Goal: Task Accomplishment & Management: Complete application form

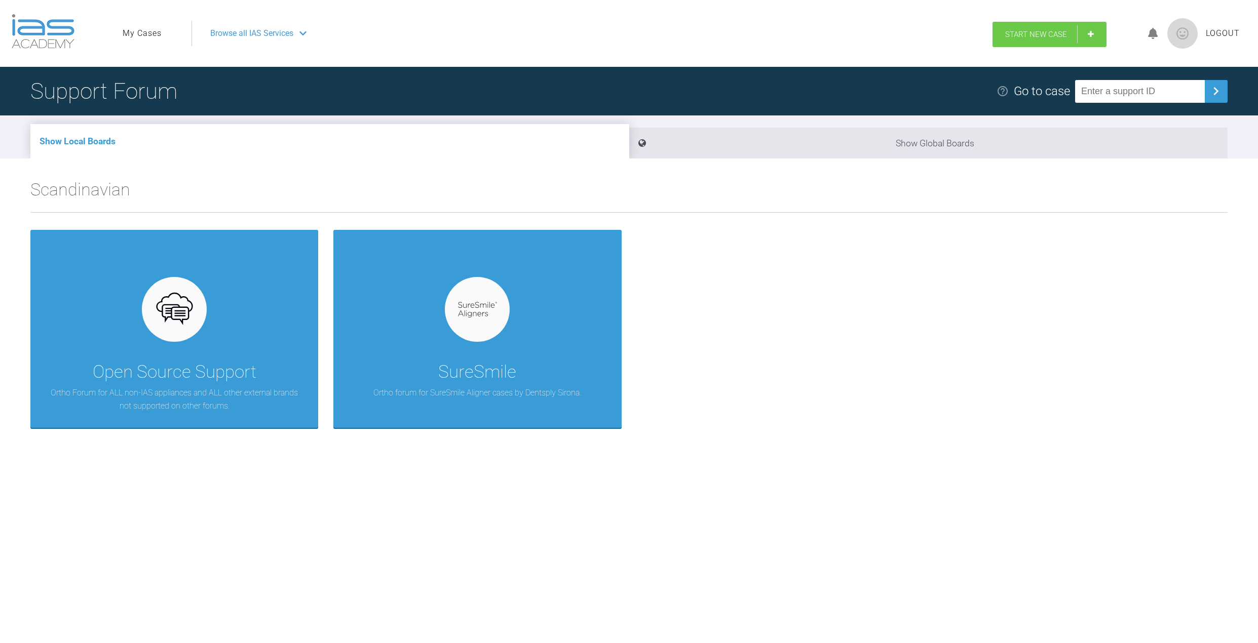
click at [1090, 30] on link "Start New Case" at bounding box center [1049, 34] width 114 height 25
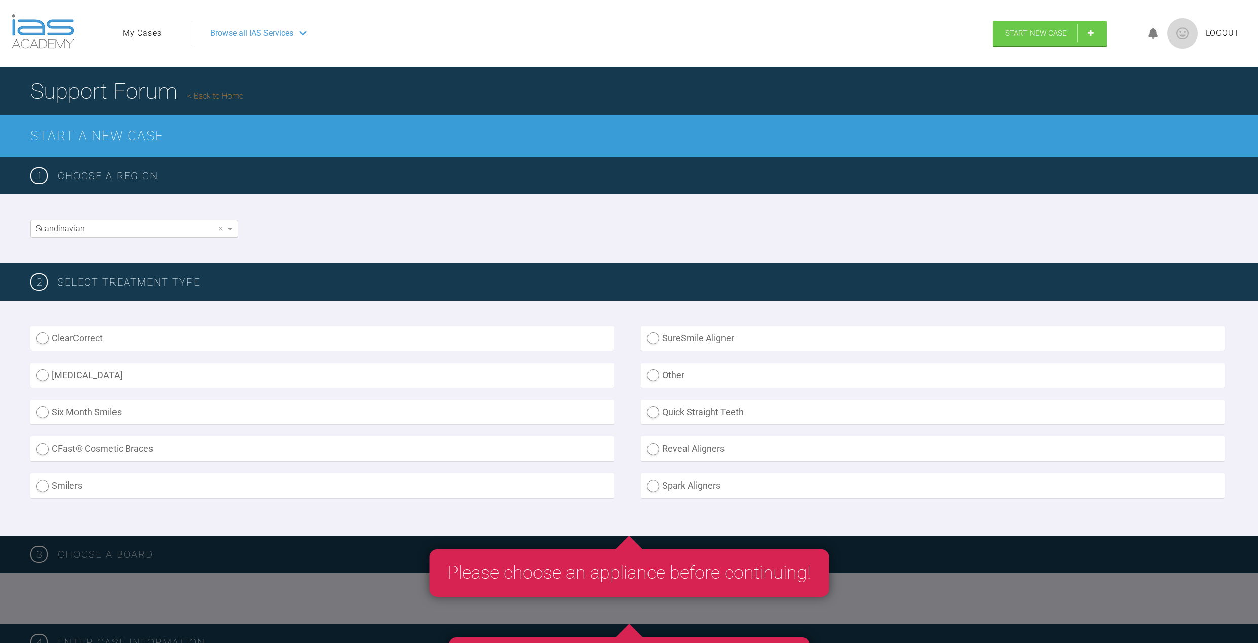
click at [212, 225] on div "Scandinavian" at bounding box center [134, 228] width 207 height 17
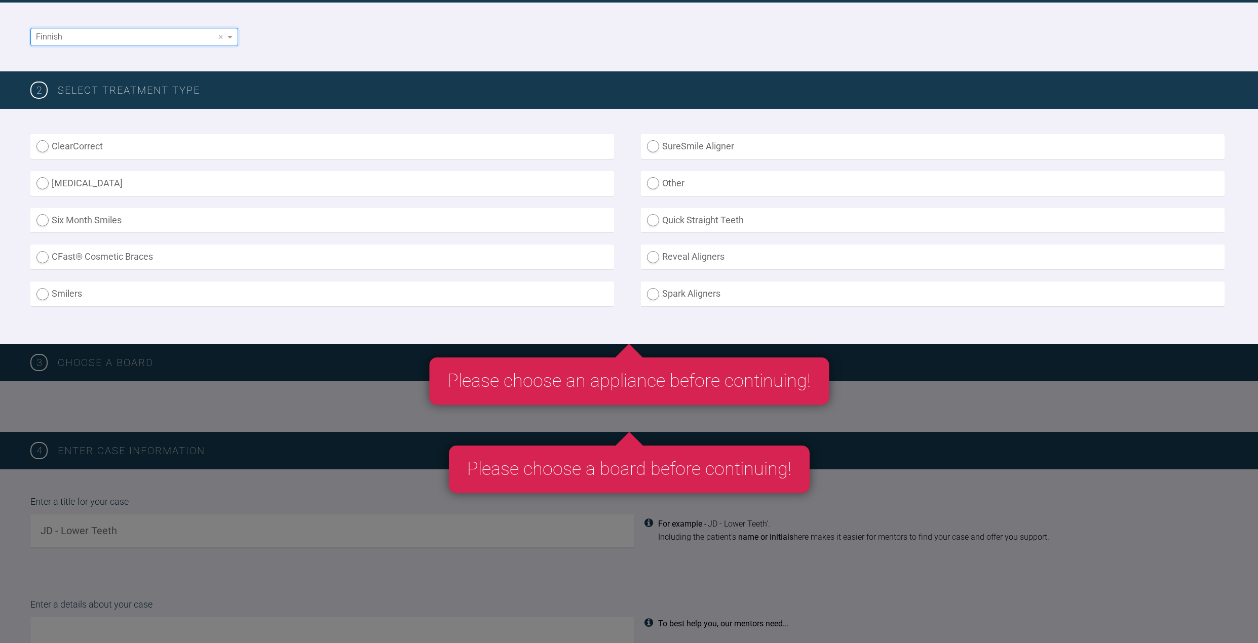
scroll to position [152, 0]
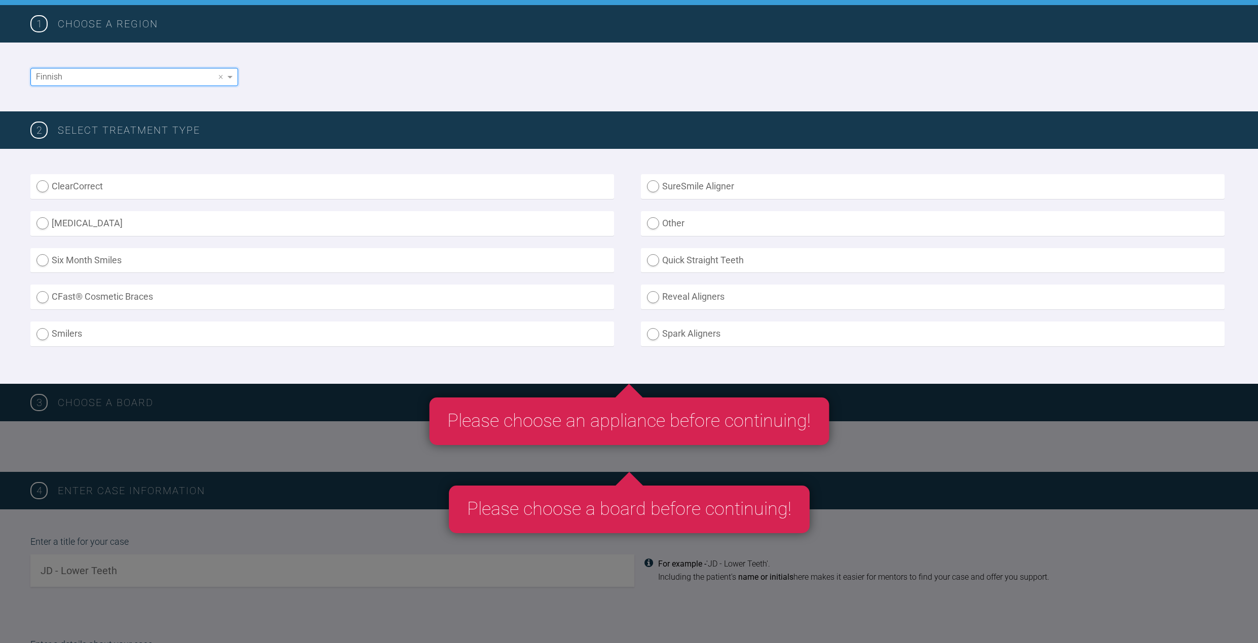
click at [107, 189] on label "ClearCorrect" at bounding box center [322, 186] width 584 height 25
radio input "true"
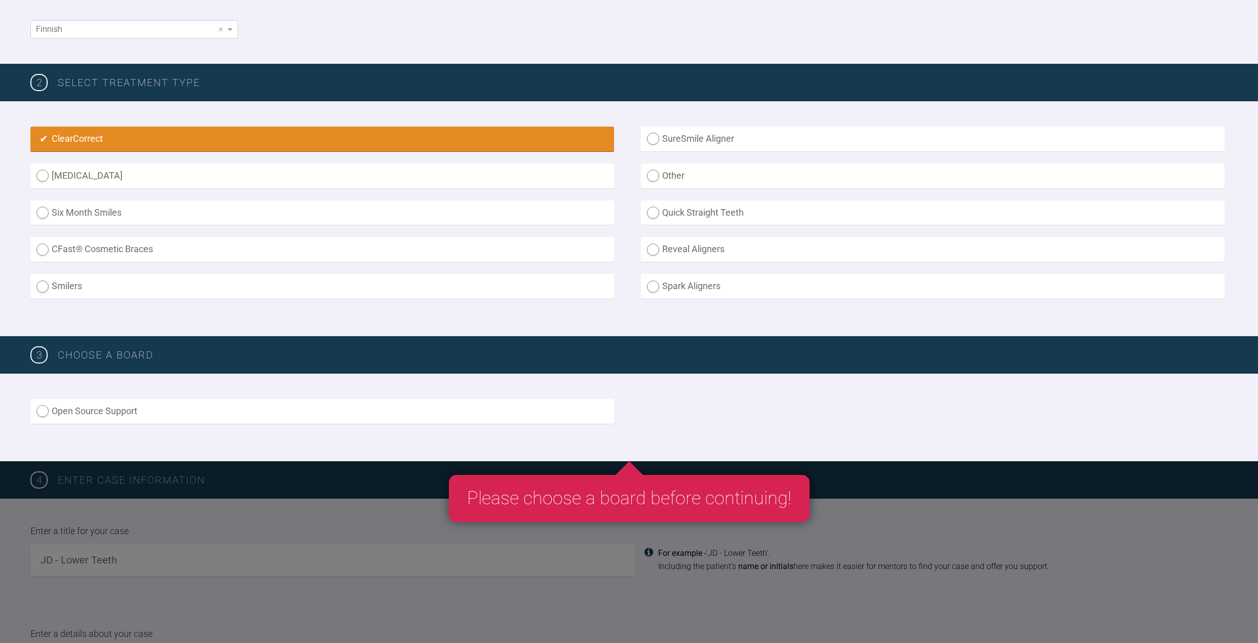
scroll to position [203, 0]
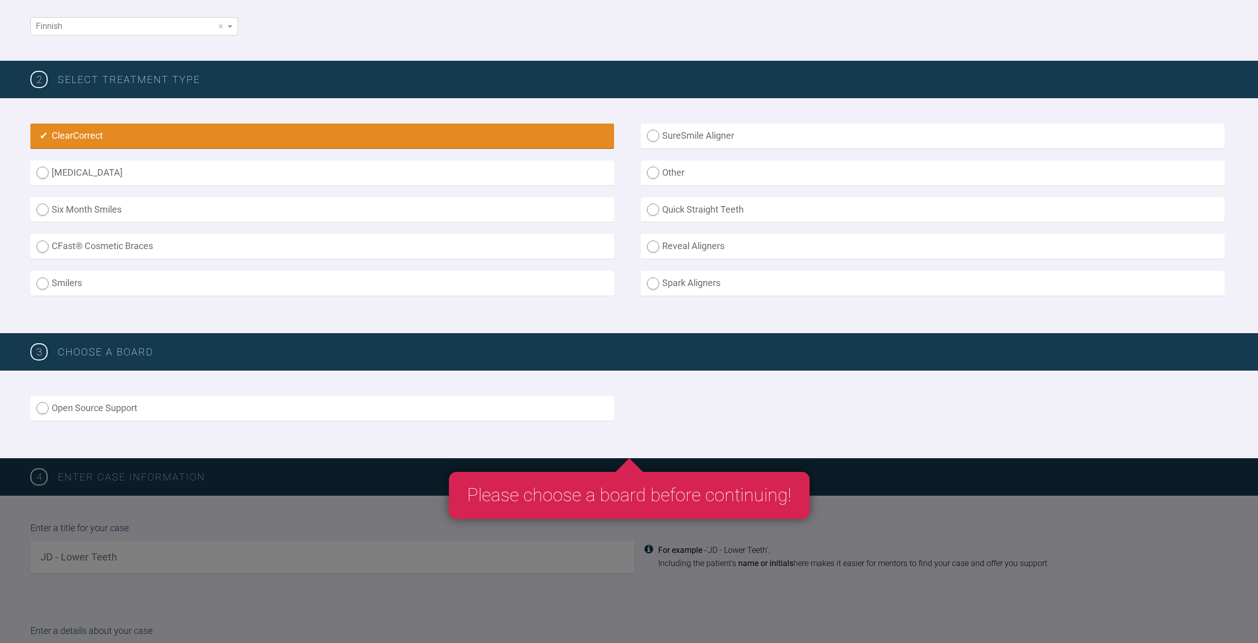
click at [694, 134] on label "SureSmile Aligner" at bounding box center [933, 136] width 584 height 25
radio Aligner "true"
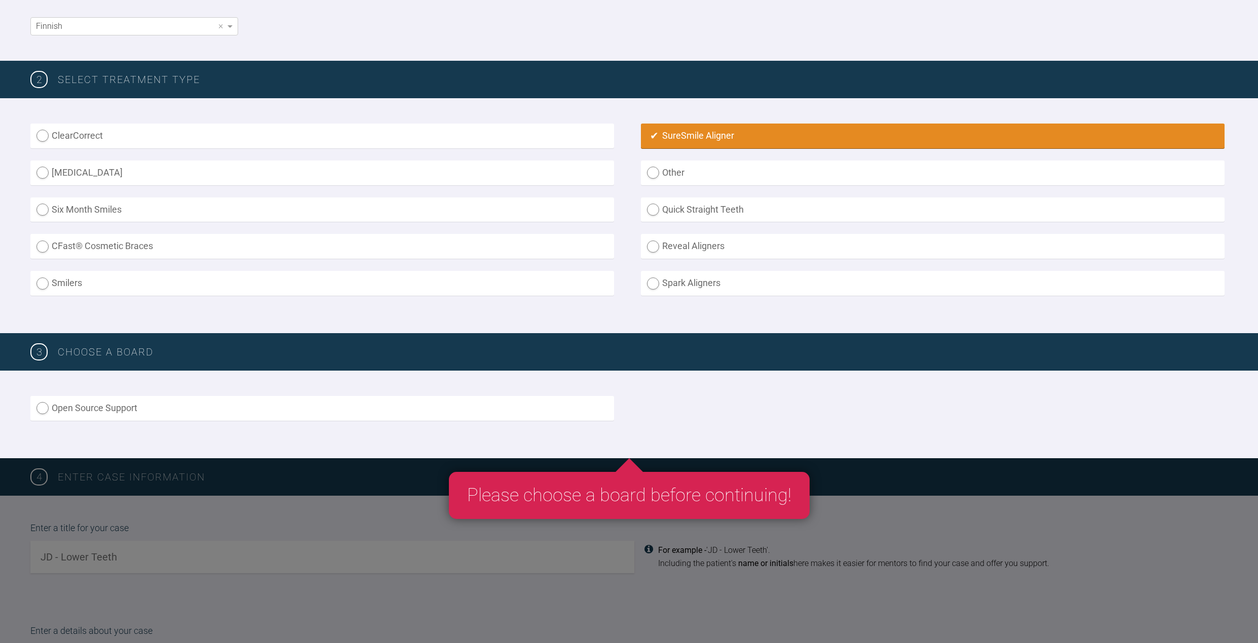
click at [575, 135] on label "ClearCorrect" at bounding box center [322, 136] width 584 height 25
radio input "true"
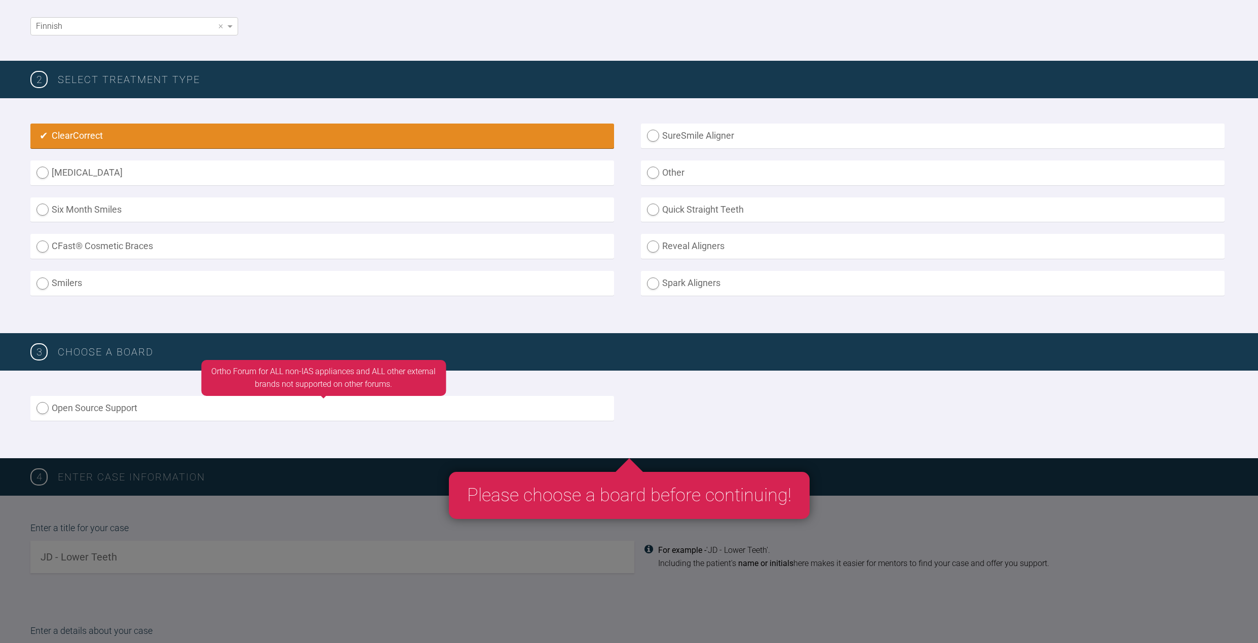
click at [299, 410] on label "Open Source Support" at bounding box center [322, 408] width 584 height 25
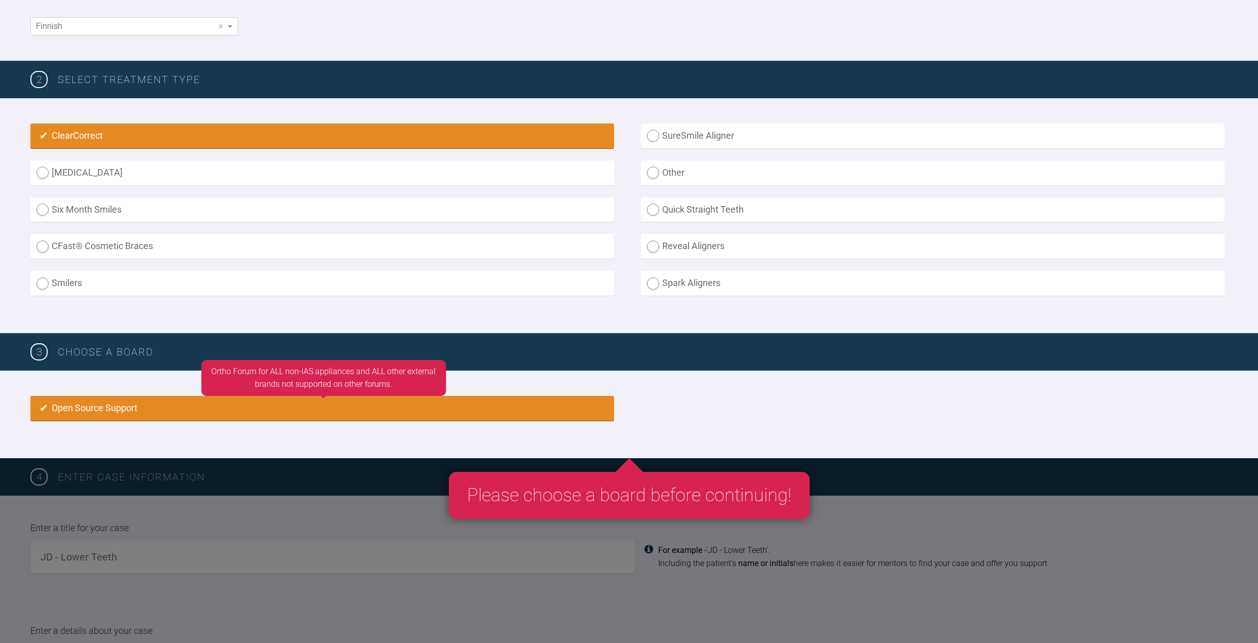
radio input "true"
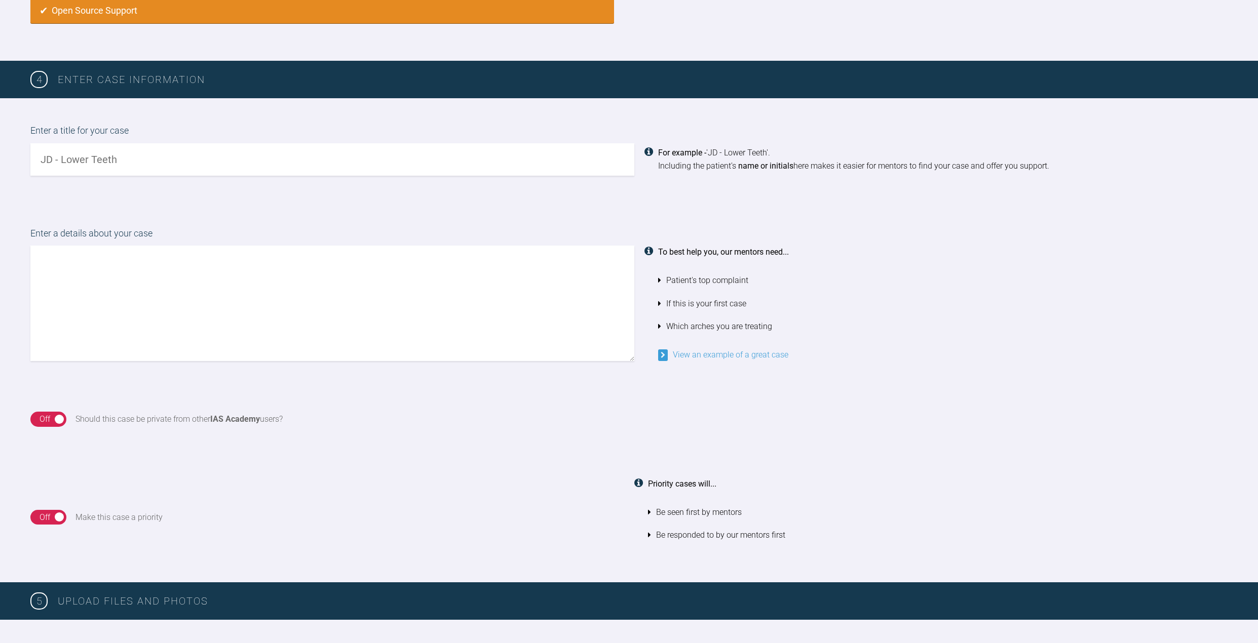
click at [717, 353] on link "View an example of a great case" at bounding box center [723, 355] width 130 height 10
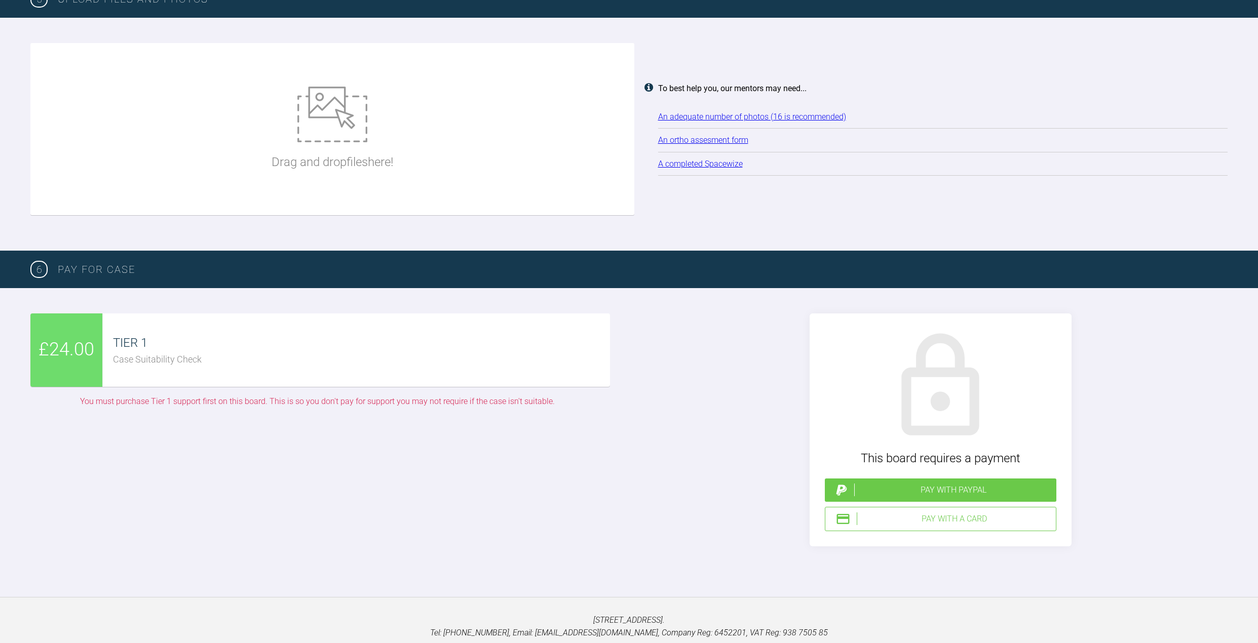
scroll to position [1243, 0]
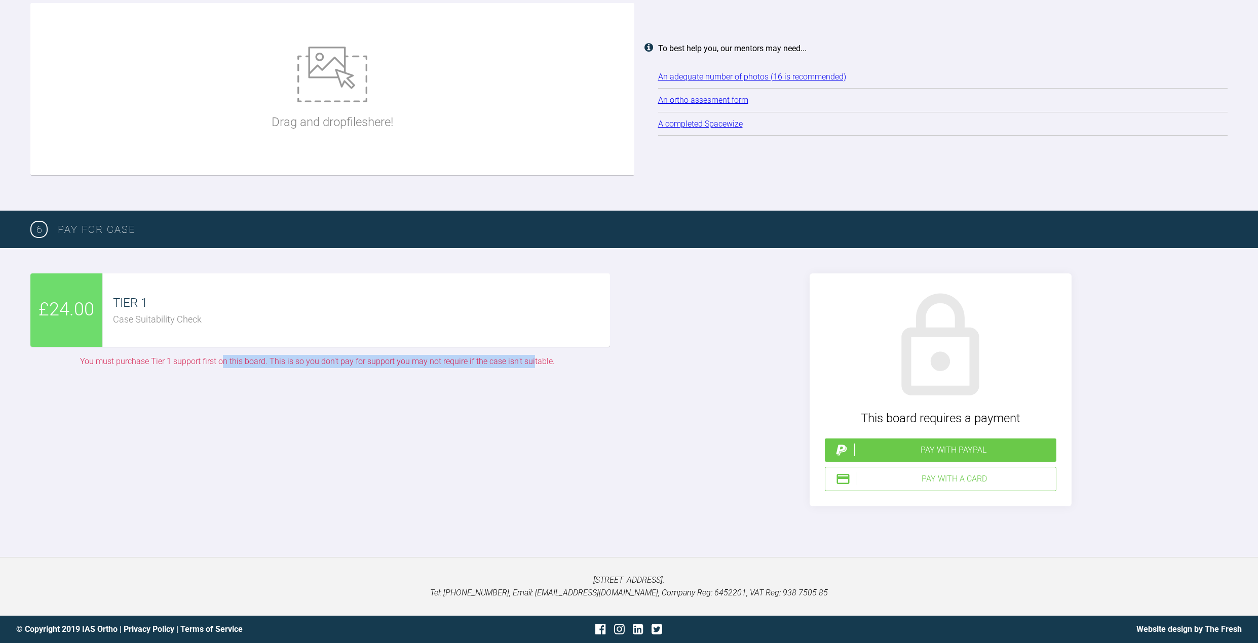
drag, startPoint x: 479, startPoint y: 367, endPoint x: 225, endPoint y: 358, distance: 253.9
click at [226, 358] on div "You must purchase Tier 1 support first on this board. This is so you don't pay …" at bounding box center [317, 361] width 574 height 13
click at [225, 358] on div "You must purchase Tier 1 support first on this board. This is so you don't pay …" at bounding box center [317, 361] width 574 height 13
